Goal: Task Accomplishment & Management: Manage account settings

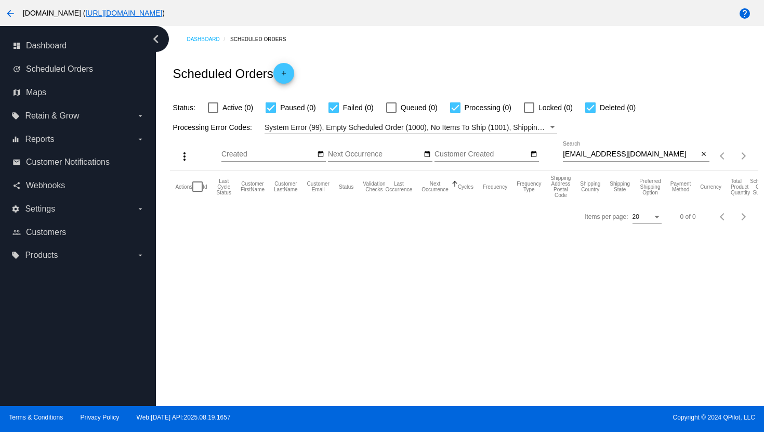
click at [10, 14] on mat-icon "arrow_back" at bounding box center [10, 13] width 12 height 12
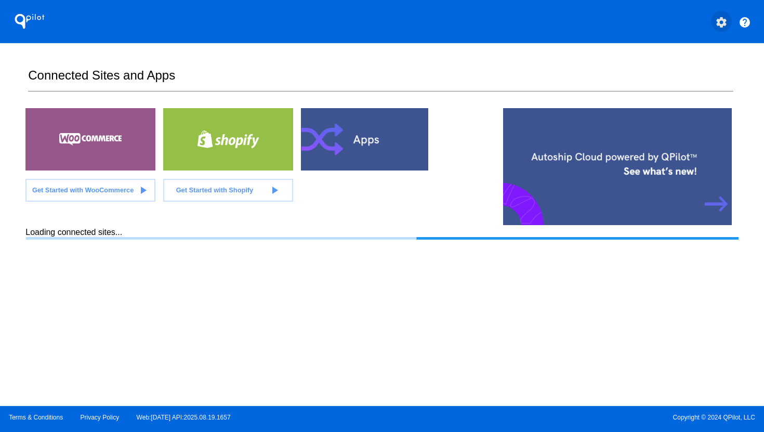
click at [724, 24] on mat-icon "settings" at bounding box center [721, 22] width 12 height 12
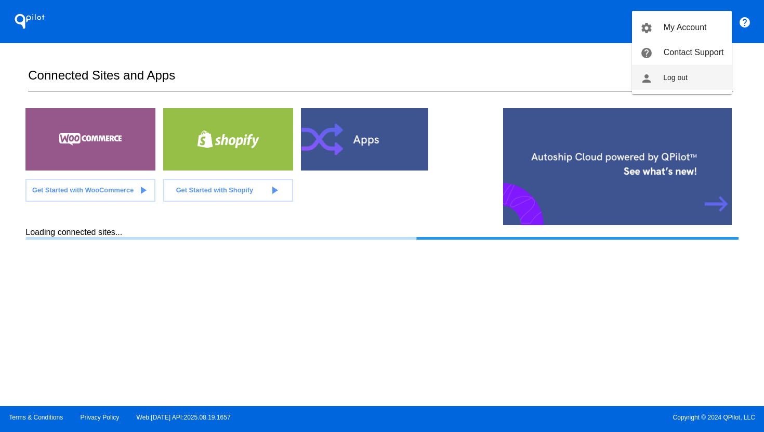
click at [695, 81] on button "person Log out" at bounding box center [682, 77] width 100 height 25
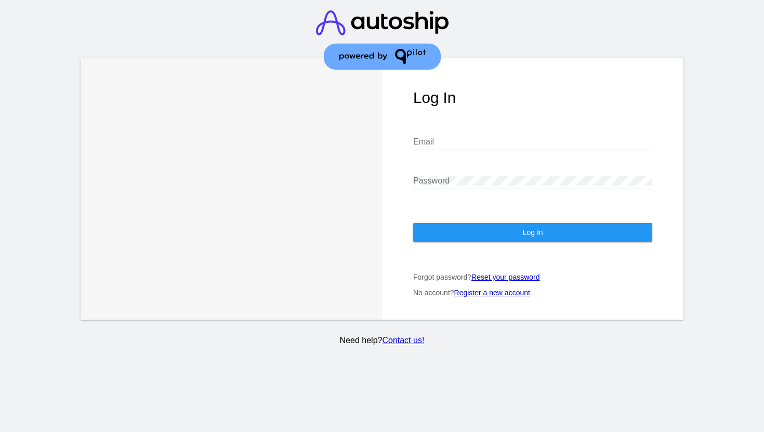
click at [527, 86] on div "Log In Email Password Log In Forgot password? Reset your password No account? R…" at bounding box center [533, 189] width 302 height 262
click at [485, 145] on input "Email" at bounding box center [532, 141] width 239 height 9
type input "[PERSON_NAME][EMAIL_ADDRESS][DOMAIN_NAME]"
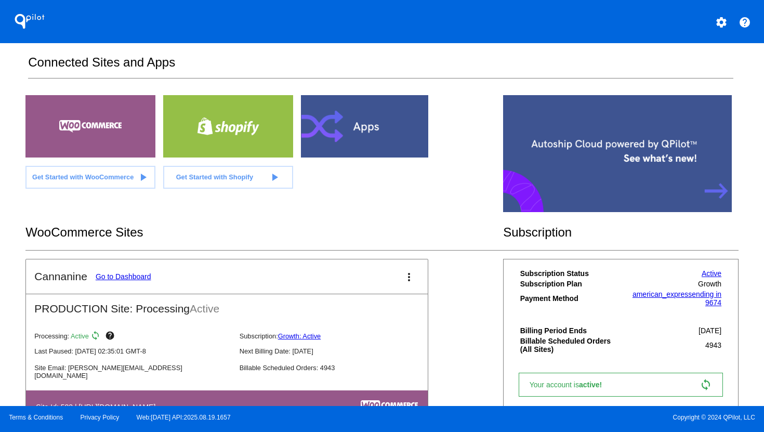
scroll to position [31, 0]
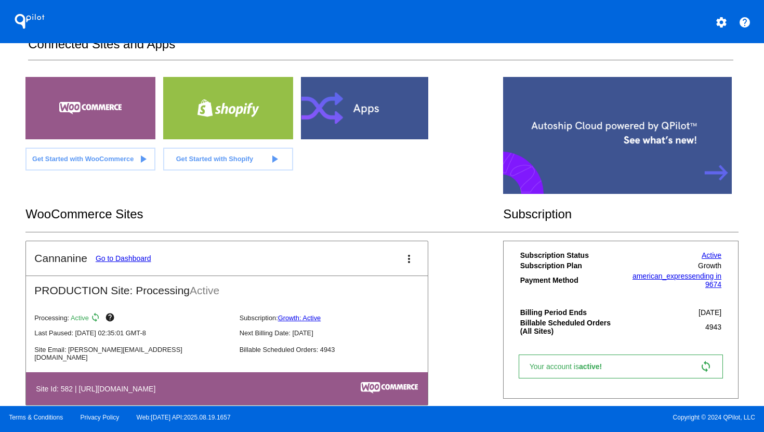
click at [126, 255] on link "Go to Dashboard" at bounding box center [124, 258] width 56 height 8
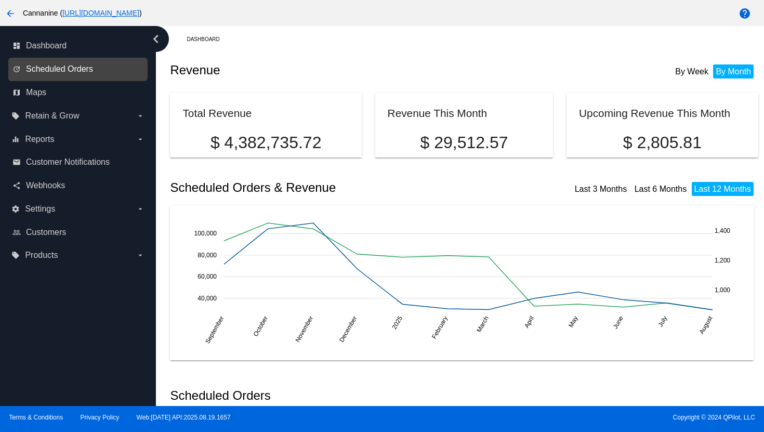
click at [79, 67] on span "Scheduled Orders" at bounding box center [59, 68] width 67 height 9
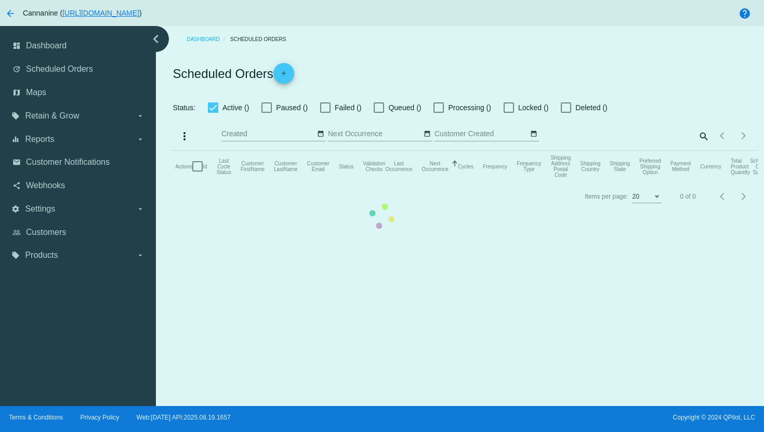
checkbox input "false"
checkbox input "true"
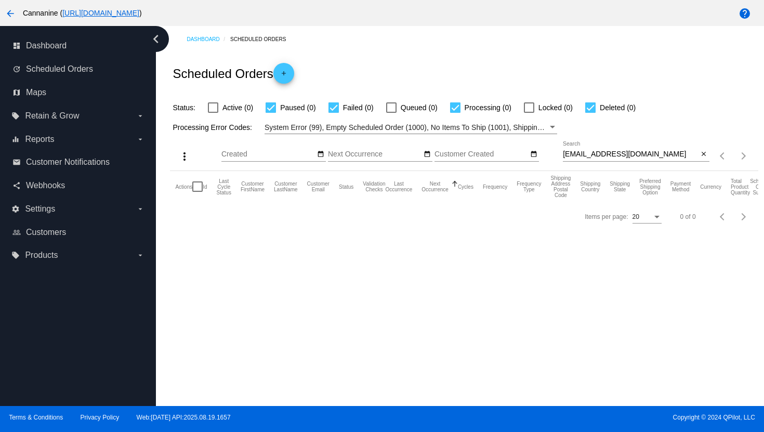
click at [594, 153] on input "[EMAIL_ADDRESS][DOMAIN_NAME]" at bounding box center [631, 154] width 136 height 8
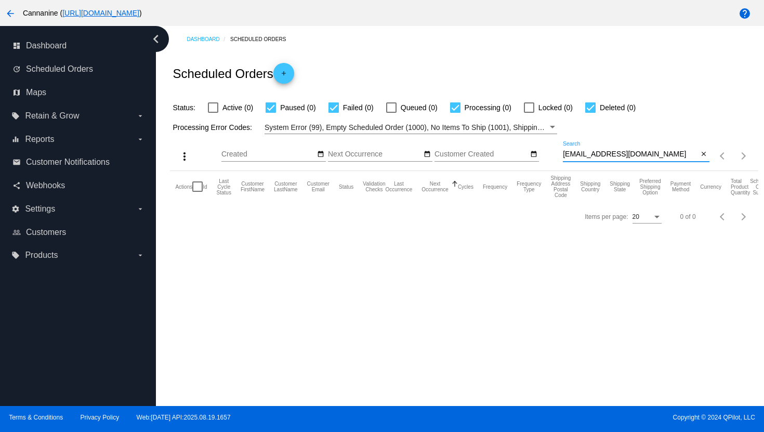
paste input "[EMAIL_ADDRESS]"
type input "[EMAIL_ADDRESS][DOMAIN_NAME]"
click at [215, 108] on div at bounding box center [213, 107] width 10 height 10
click at [213, 113] on input "Active (0)" at bounding box center [213, 113] width 1 height 1
checkbox input "true"
